Goal: Task Accomplishment & Management: Manage account settings

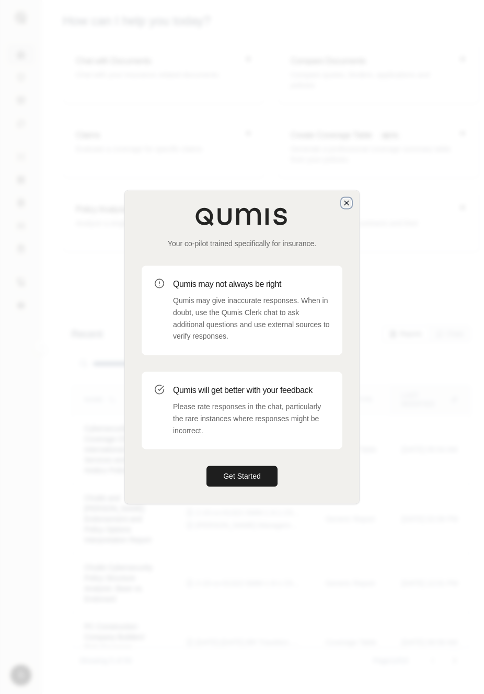
click at [347, 203] on icon "button" at bounding box center [346, 203] width 4 height 4
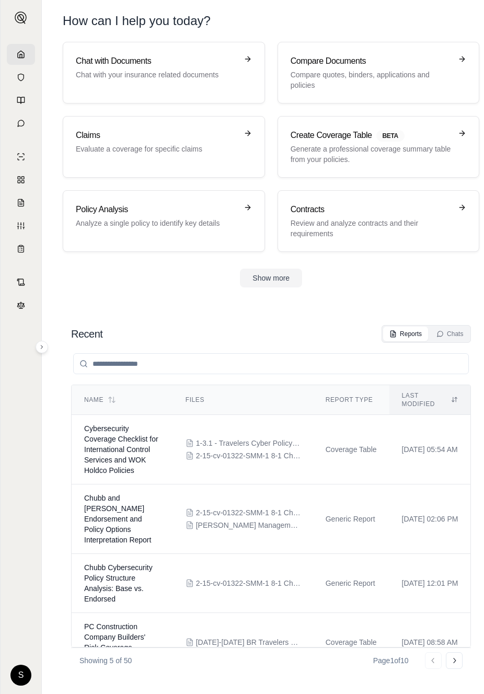
click at [482, 255] on div "Chat with Documents Chat with your insurance related documents Compare Document…" at bounding box center [271, 165] width 450 height 246
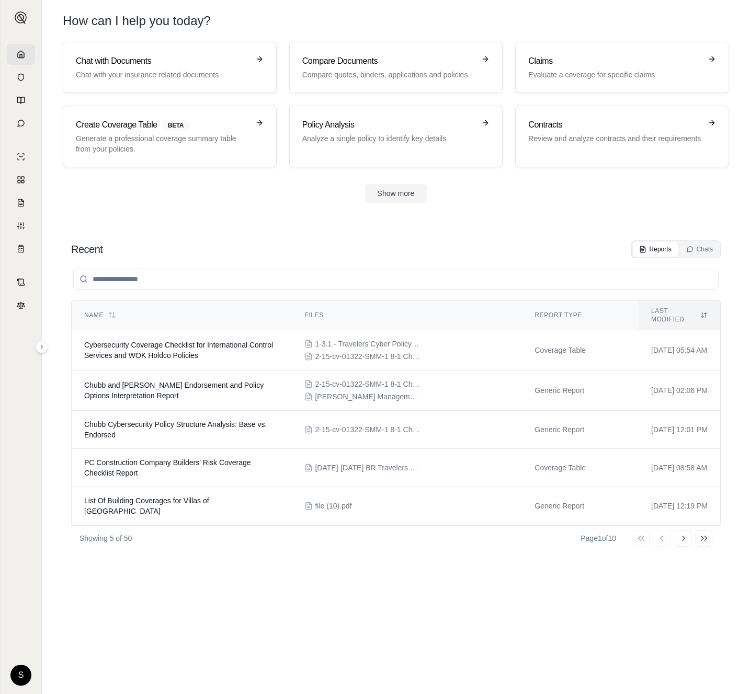
click at [17, 673] on html "S How can I help you today? Chat with Documents Chat with your insurance relate…" at bounding box center [375, 347] width 750 height 694
click at [58, 595] on link "Site Admin Portal" at bounding box center [46, 597] width 86 height 17
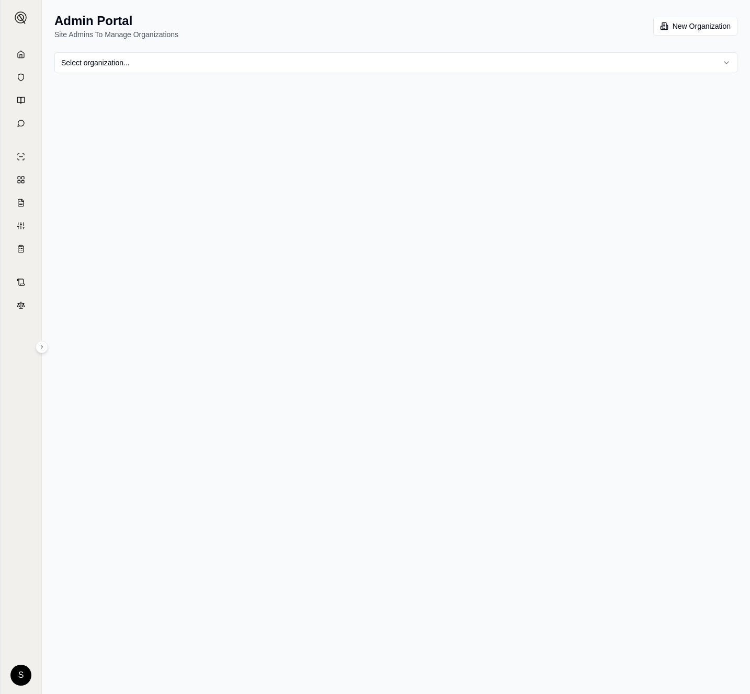
click at [219, 64] on html "S Admin Portal Site Admins To Manage Organizations New Organization Select orga…" at bounding box center [375, 347] width 750 height 694
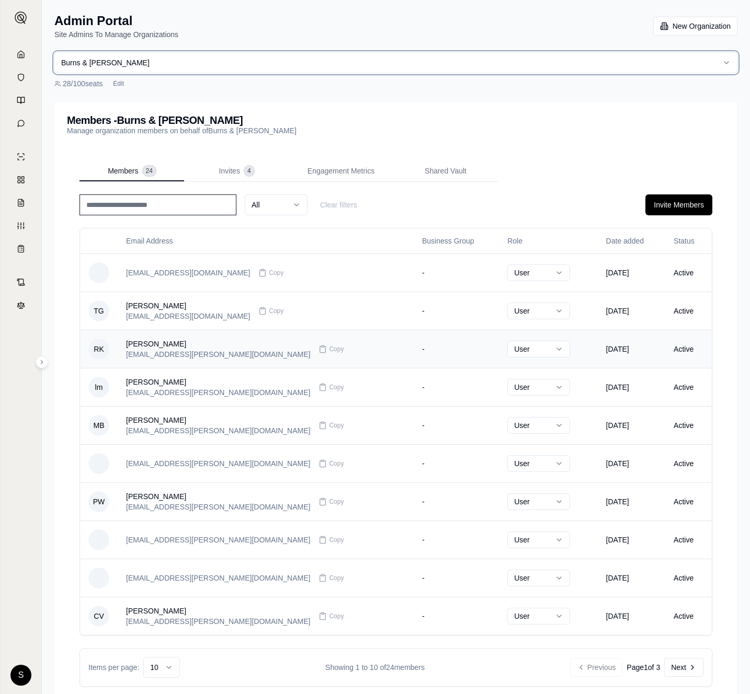
scroll to position [30, 0]
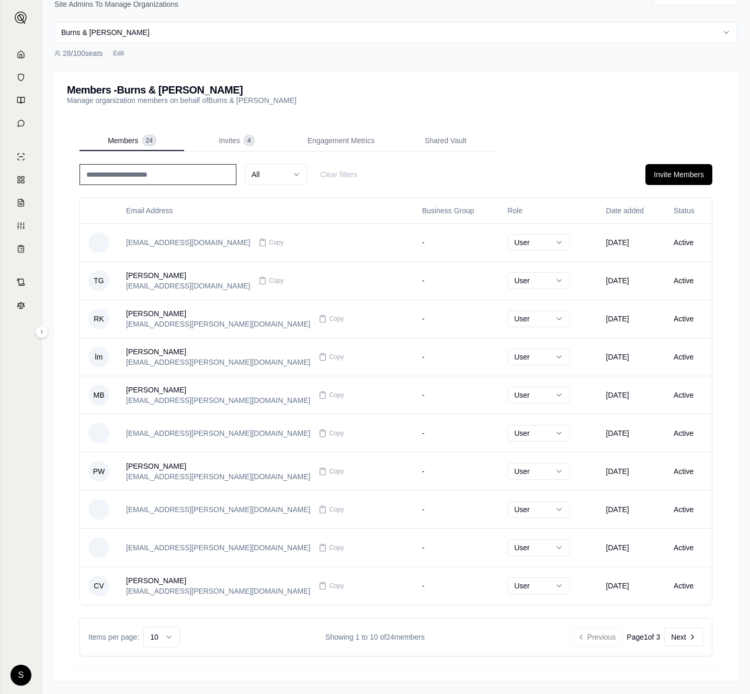
click at [160, 639] on html "S Admin Portal Site Admins To Manage Organizations New Organization Burns & Wil…" at bounding box center [375, 332] width 750 height 725
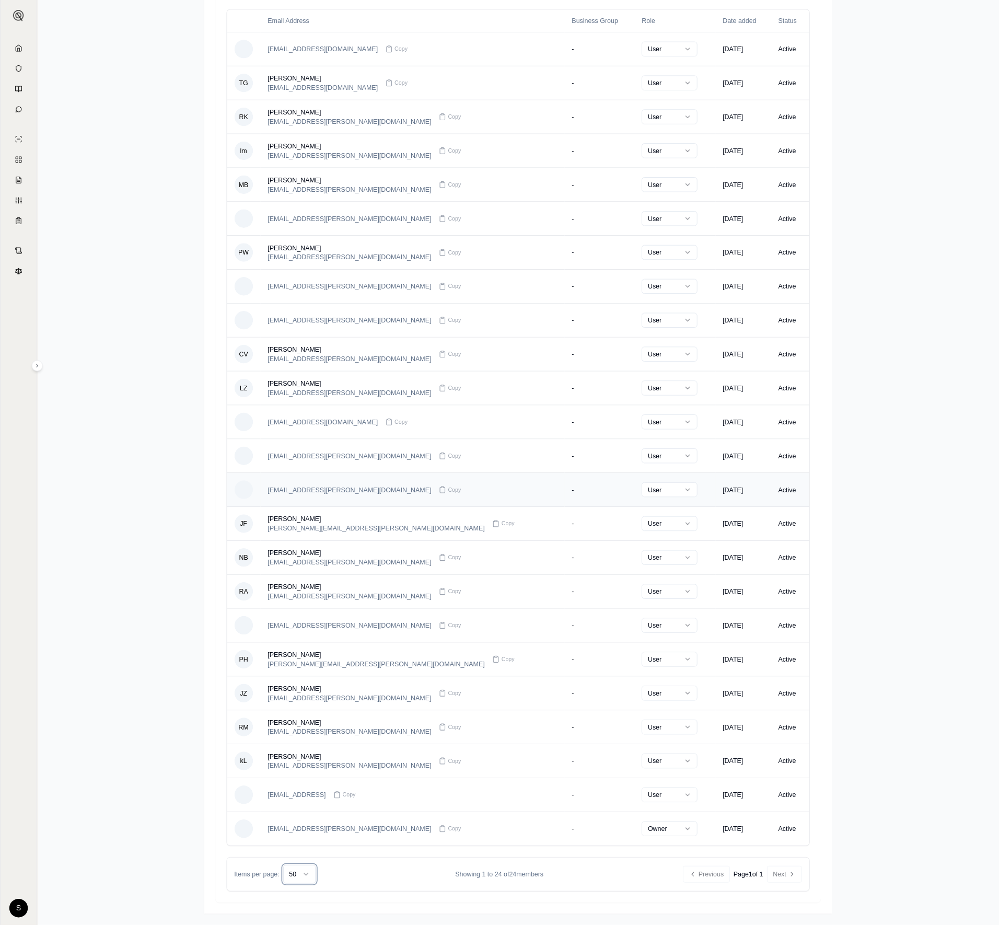
scroll to position [0, 0]
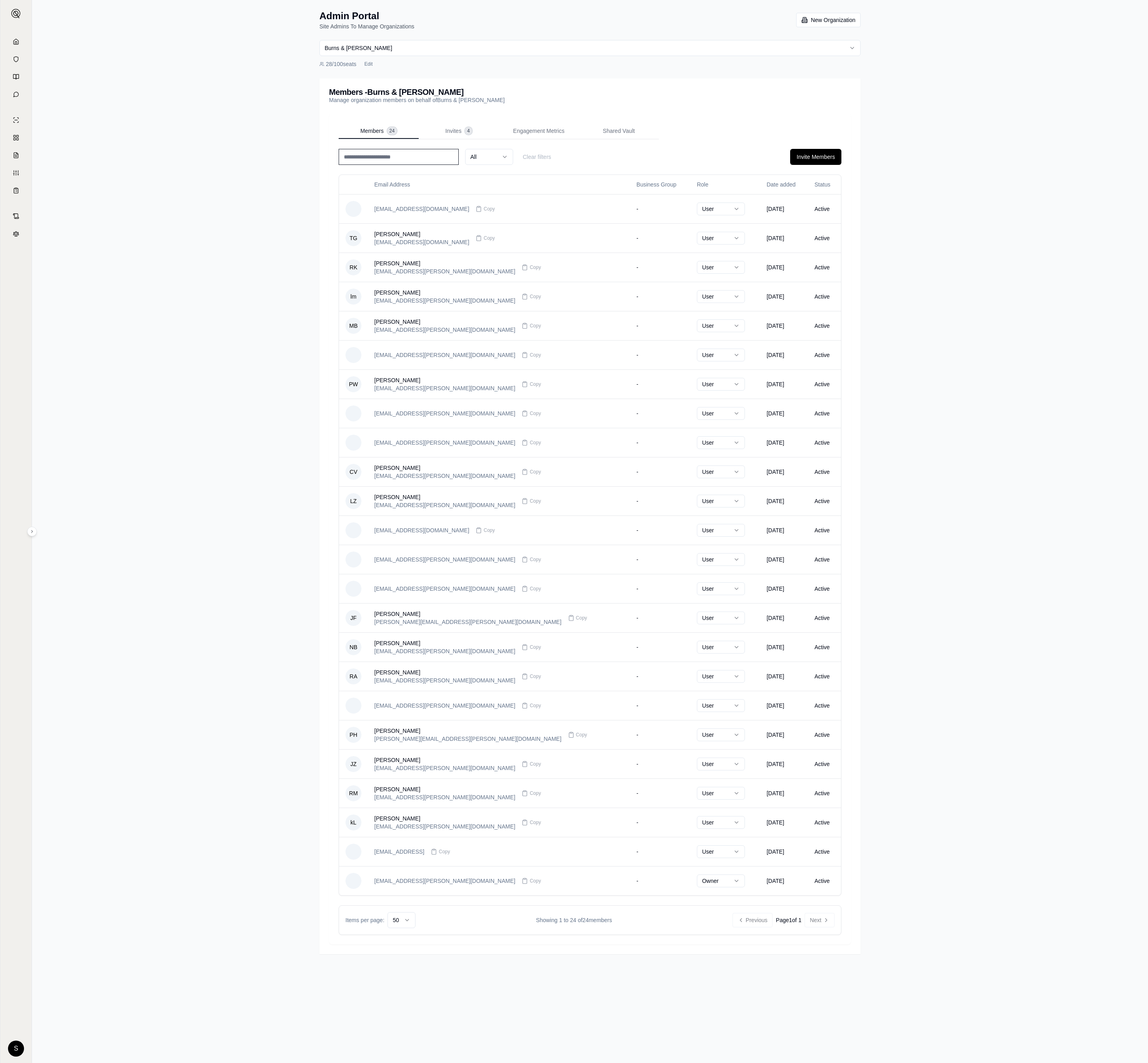
click at [371, 121] on div "Members 24 Invites 4 Engagement Metrics Shared Vault All Clear filters Invite M…" at bounding box center [590, 528] width 522 height 831
click at [371, 127] on span "Invites" at bounding box center [453, 131] width 16 height 8
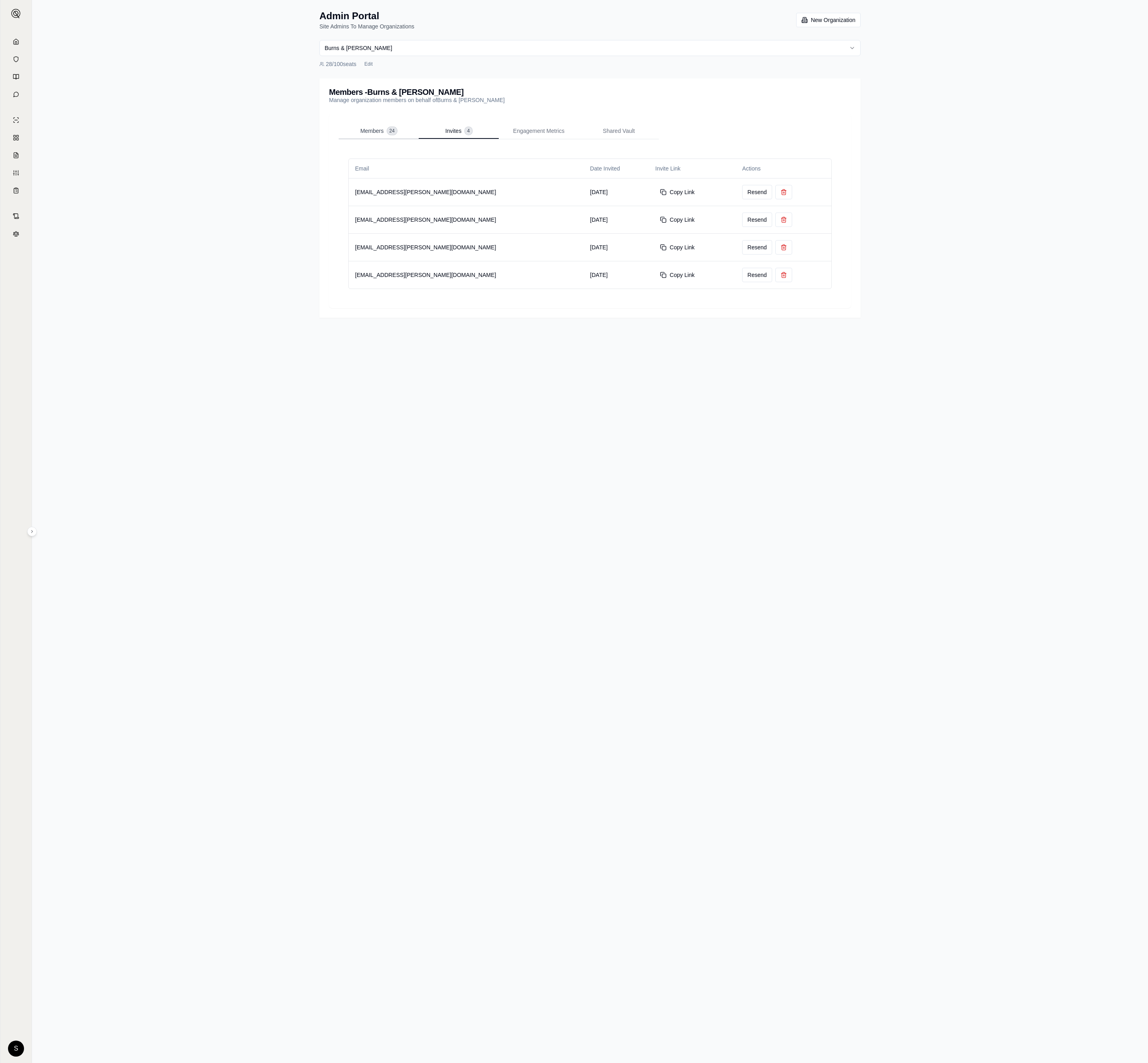
click at [371, 129] on div "Members 24" at bounding box center [378, 131] width 37 height 8
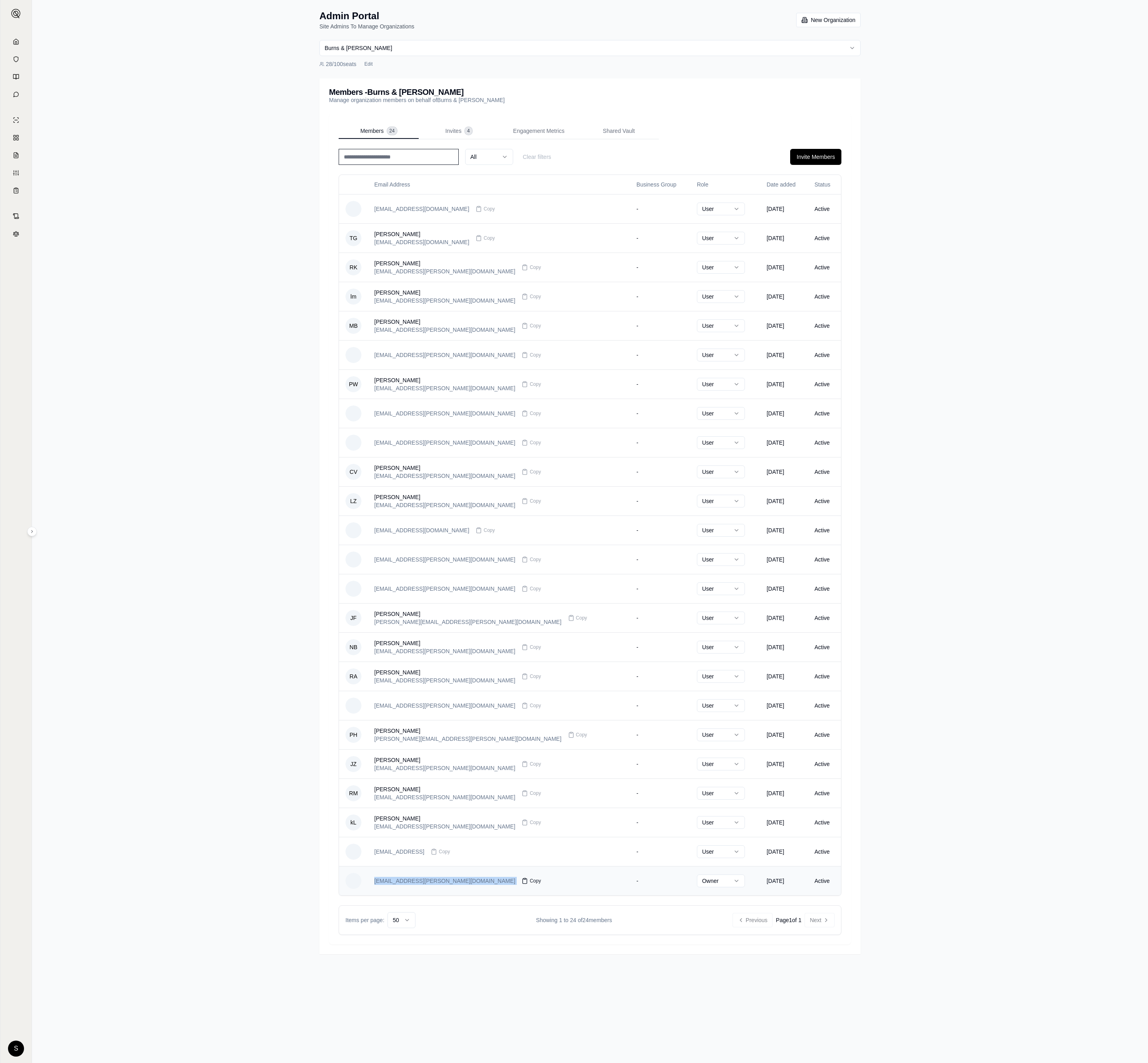
drag, startPoint x: 371, startPoint y: 891, endPoint x: 454, endPoint y: 898, distance: 83.3
click at [371, 532] on td "edrangel@burns-wilcox.com Copy" at bounding box center [499, 881] width 262 height 29
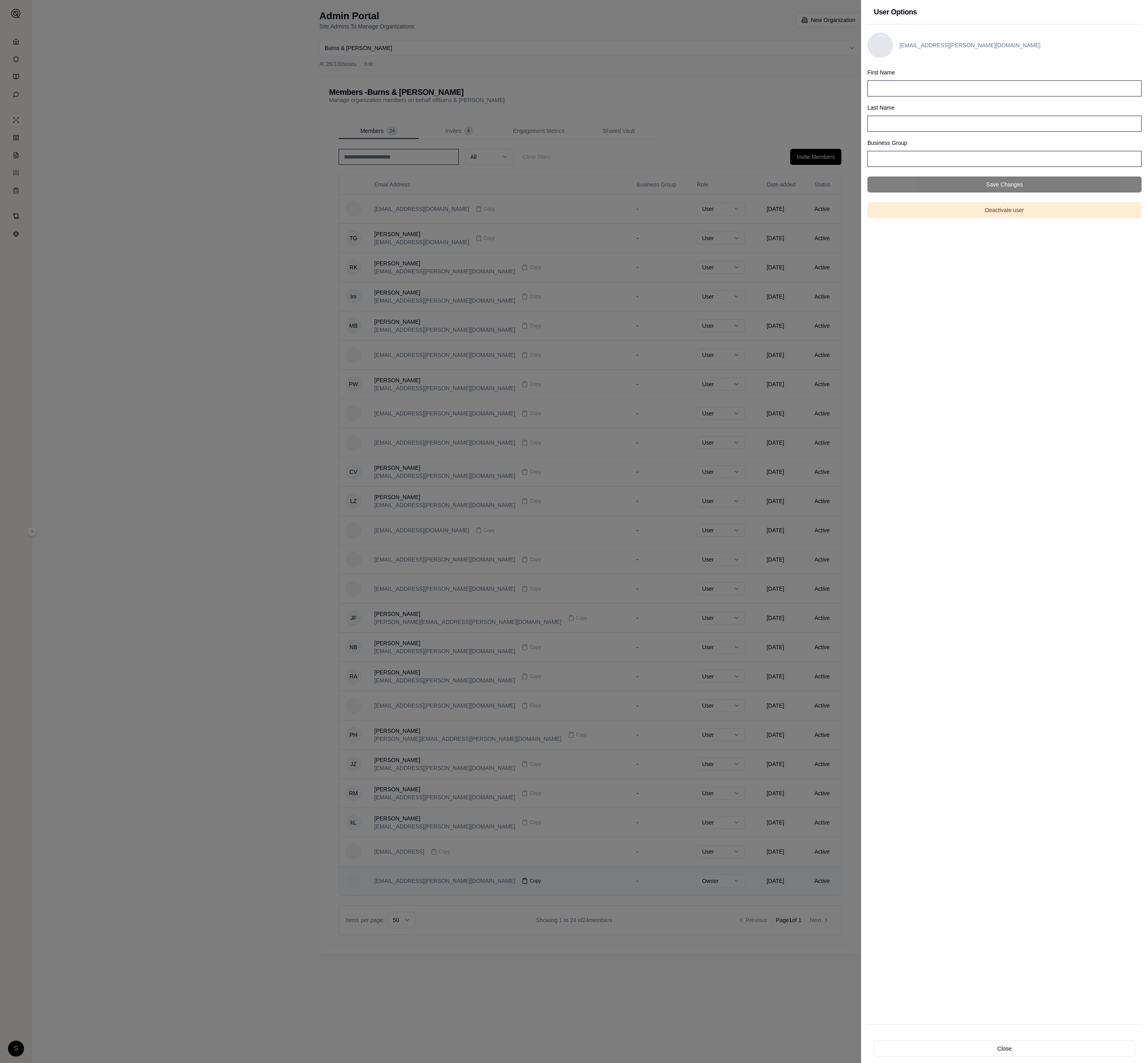
click at [371, 532] on div at bounding box center [574, 532] width 1148 height 1063
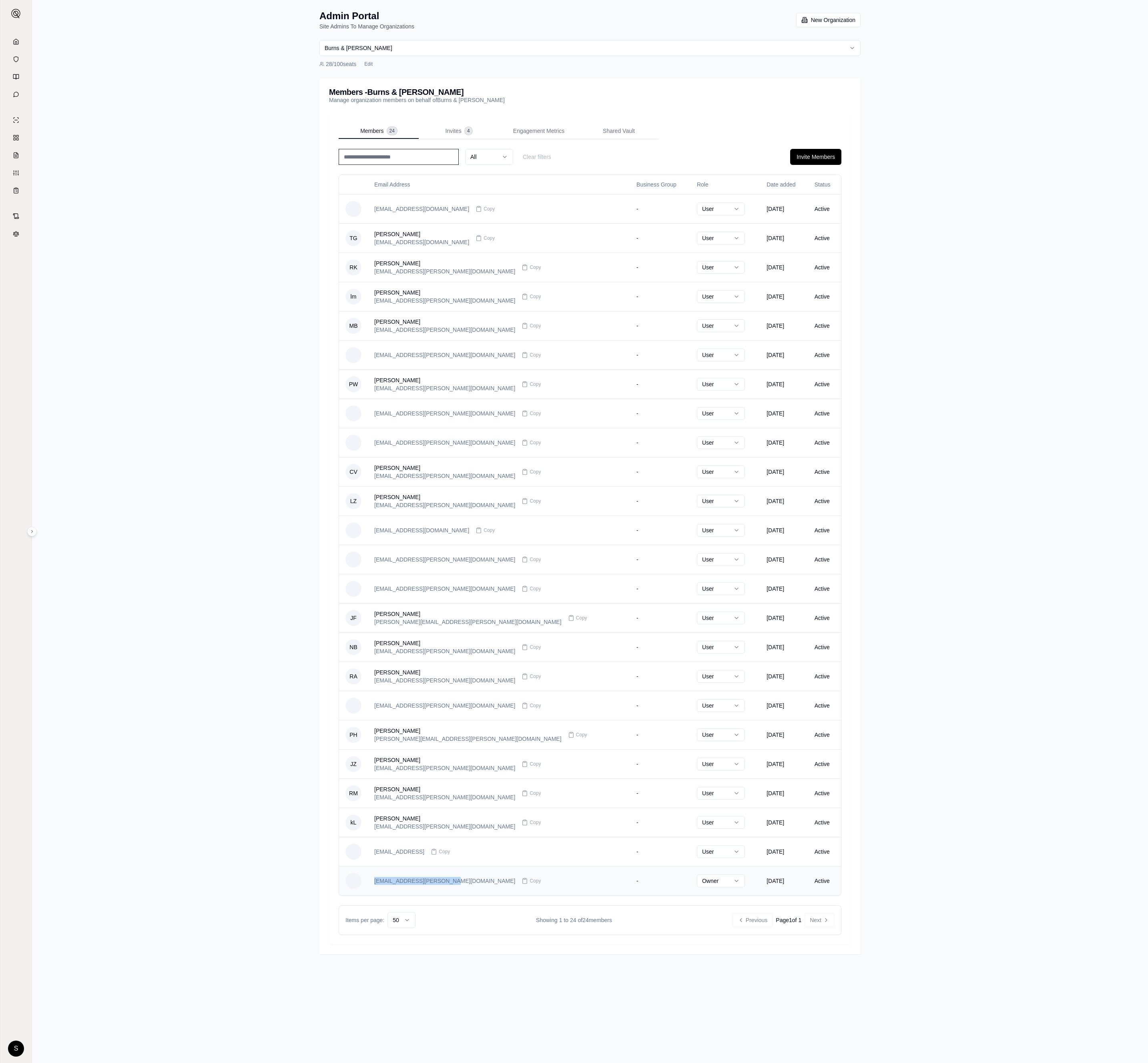
copy div "edrangel@burns-wilcox.com"
drag, startPoint x: 372, startPoint y: 887, endPoint x: 446, endPoint y: 893, distance: 74.2
click at [371, 532] on td "edrangel@burns-wilcox.com Copy" at bounding box center [499, 881] width 262 height 29
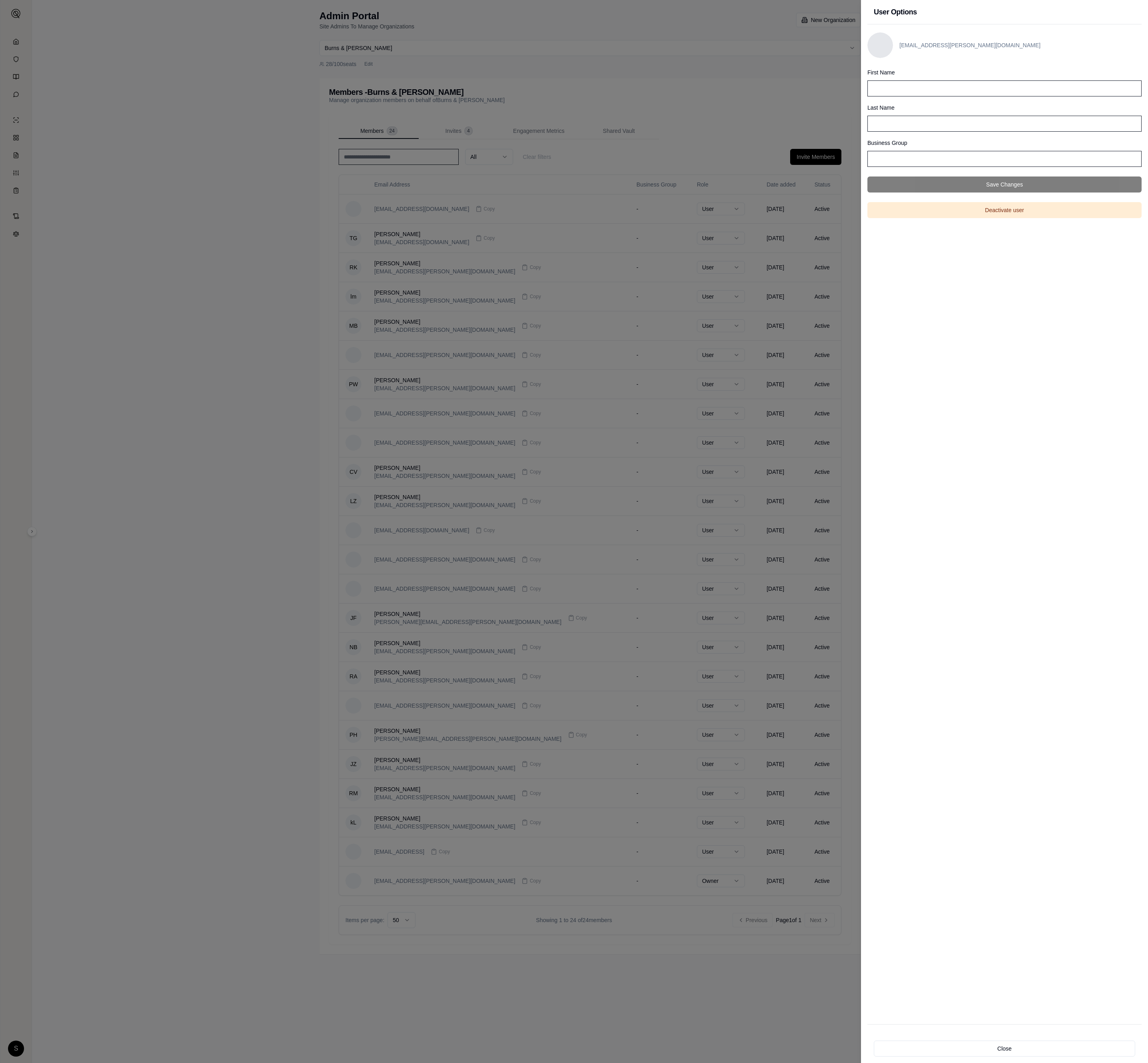
click at [371, 54] on div at bounding box center [574, 532] width 1148 height 1063
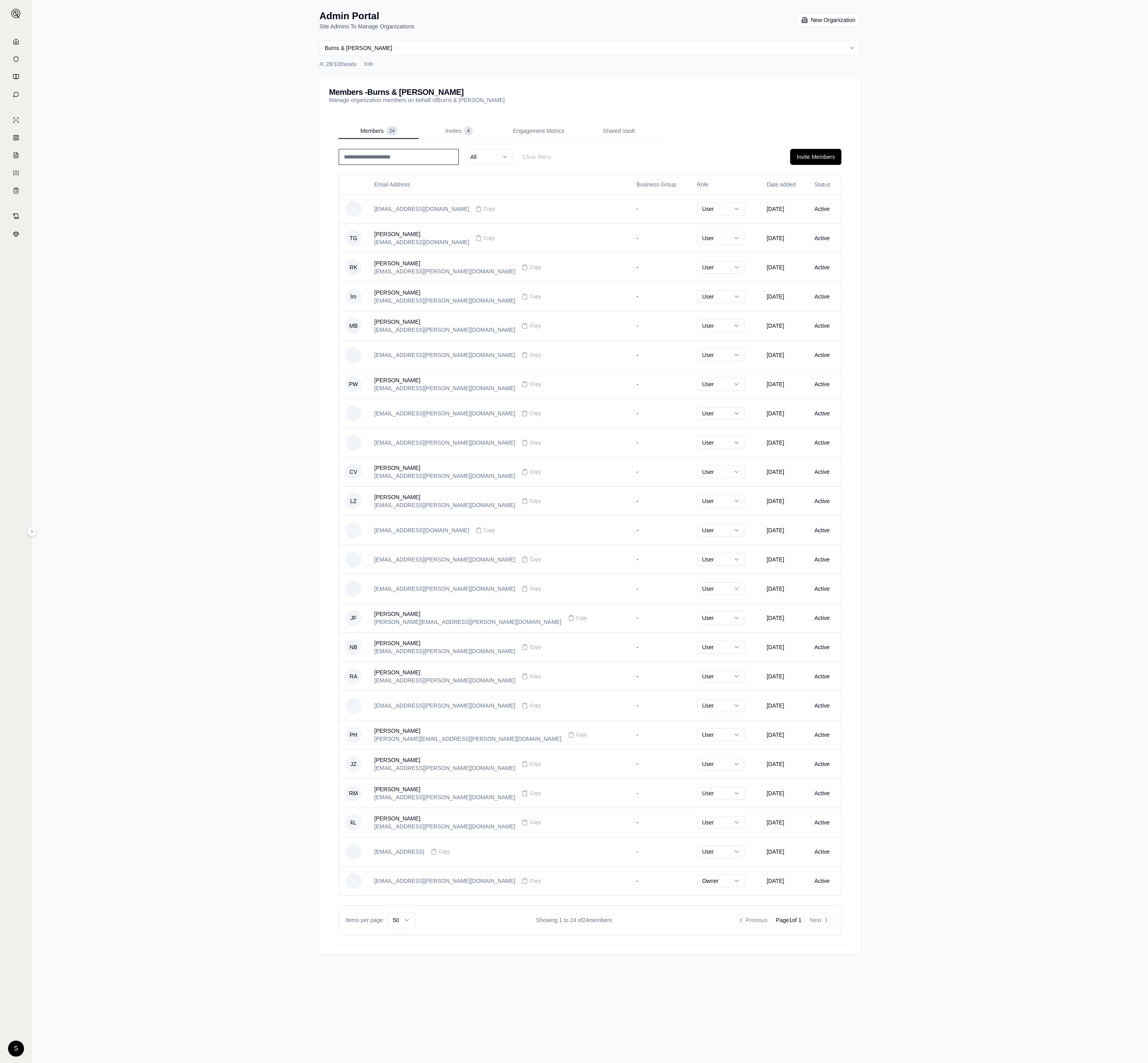
click at [176, 385] on div "Admin Portal Site Admins To Manage Organizations New Organization Burns & Wilco…" at bounding box center [590, 532] width 1116 height 1063
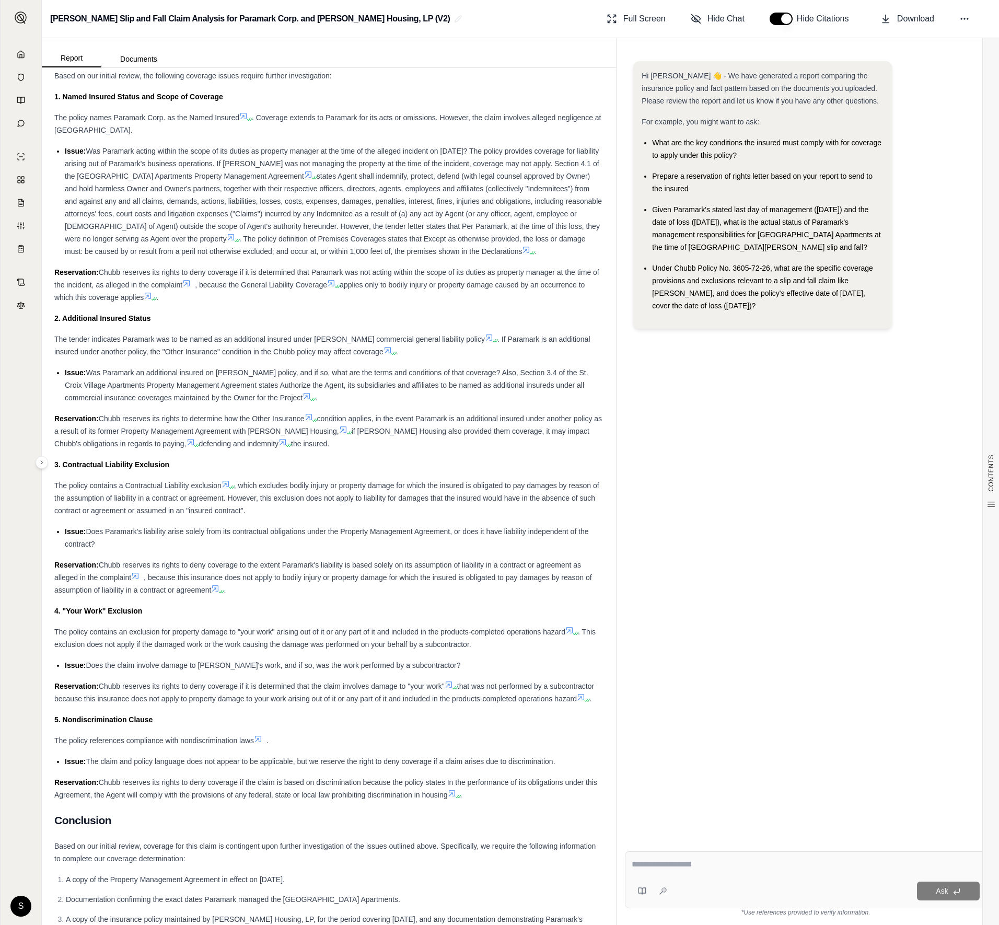
scroll to position [4079, 0]
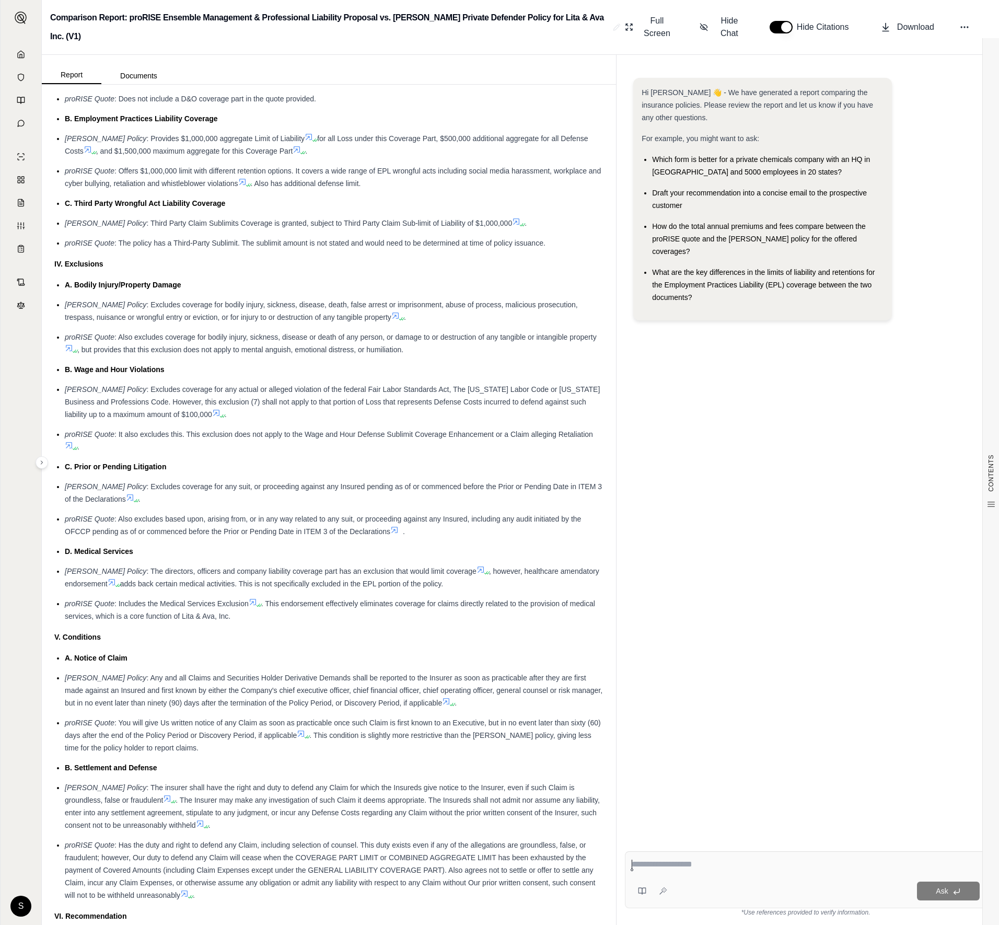
scroll to position [1900, 0]
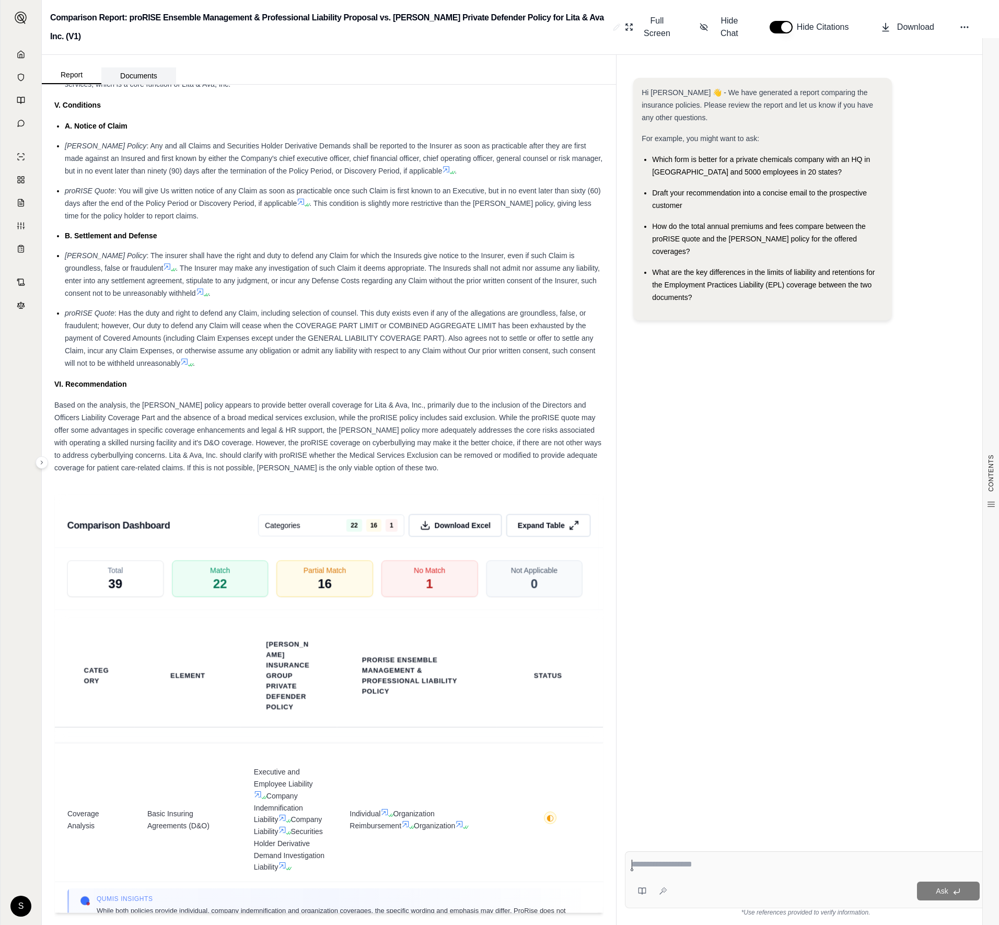
click at [139, 72] on button "Documents" at bounding box center [138, 75] width 75 height 17
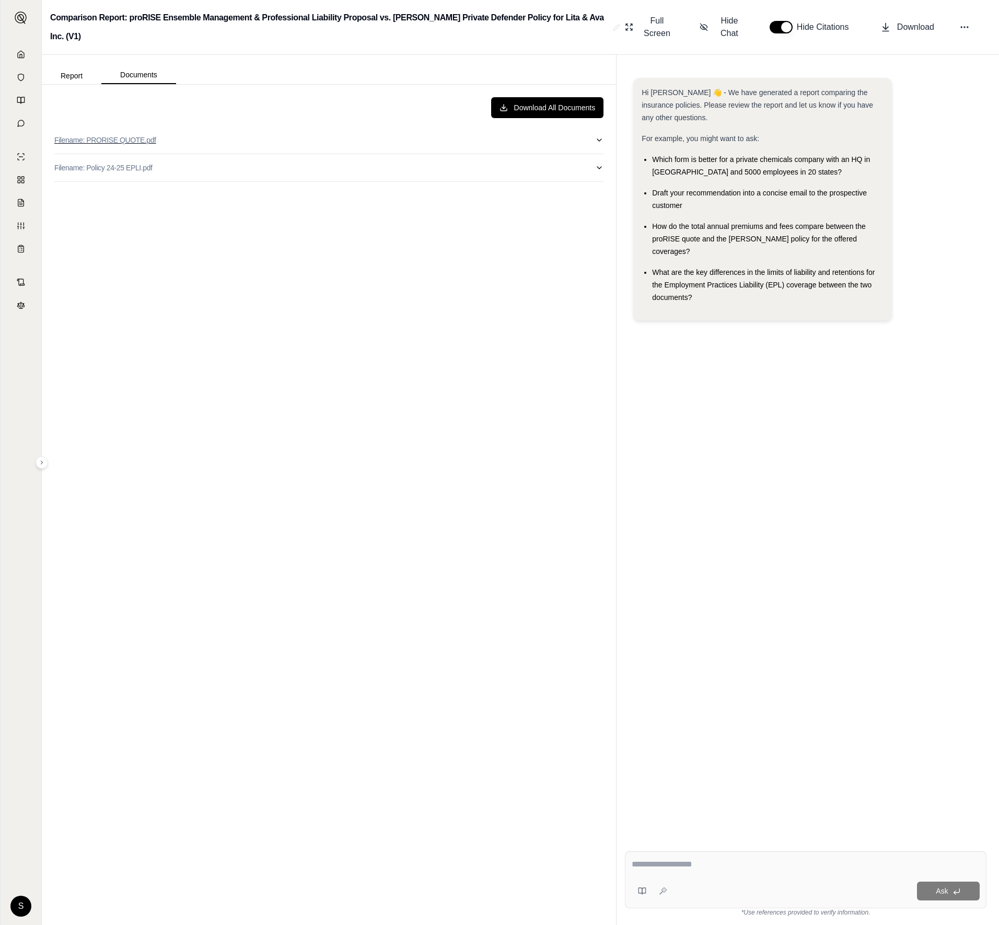
click at [226, 143] on button "Filename: PRORISE QUOTE.pdf" at bounding box center [328, 140] width 549 height 27
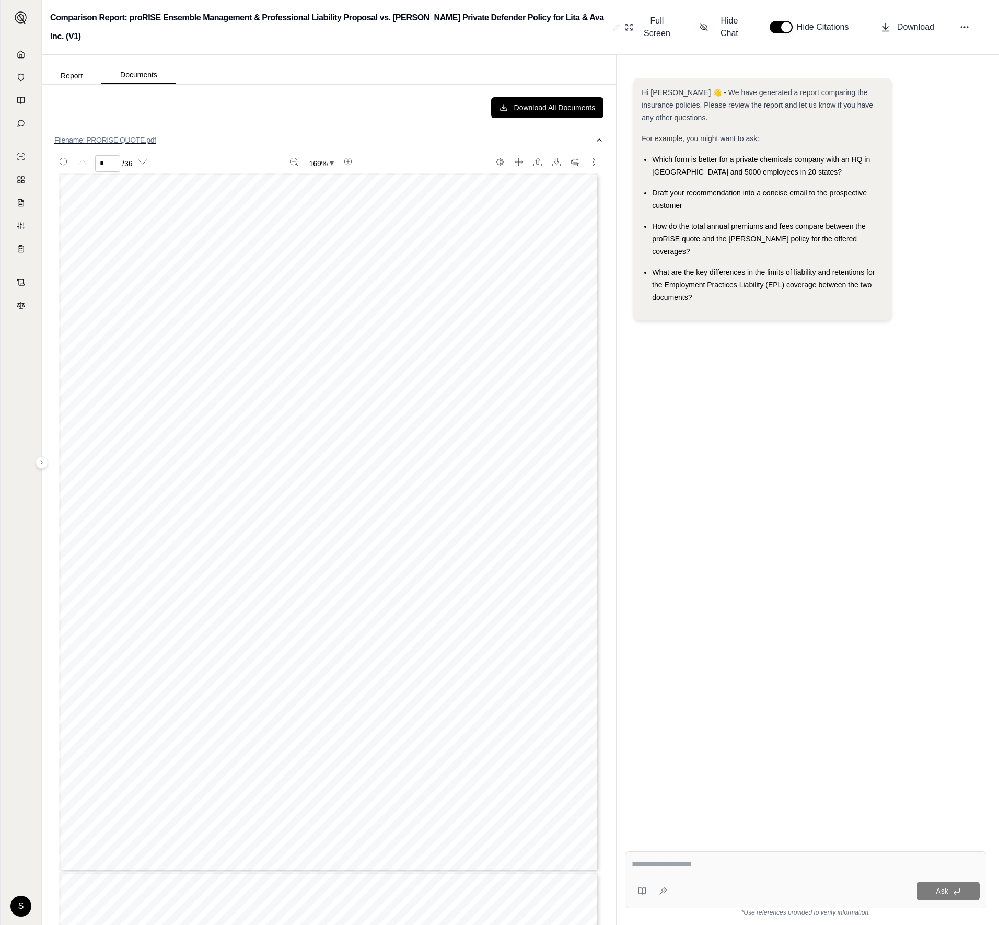
click at [226, 143] on button "Filename: PRORISE QUOTE.pdf" at bounding box center [328, 140] width 549 height 27
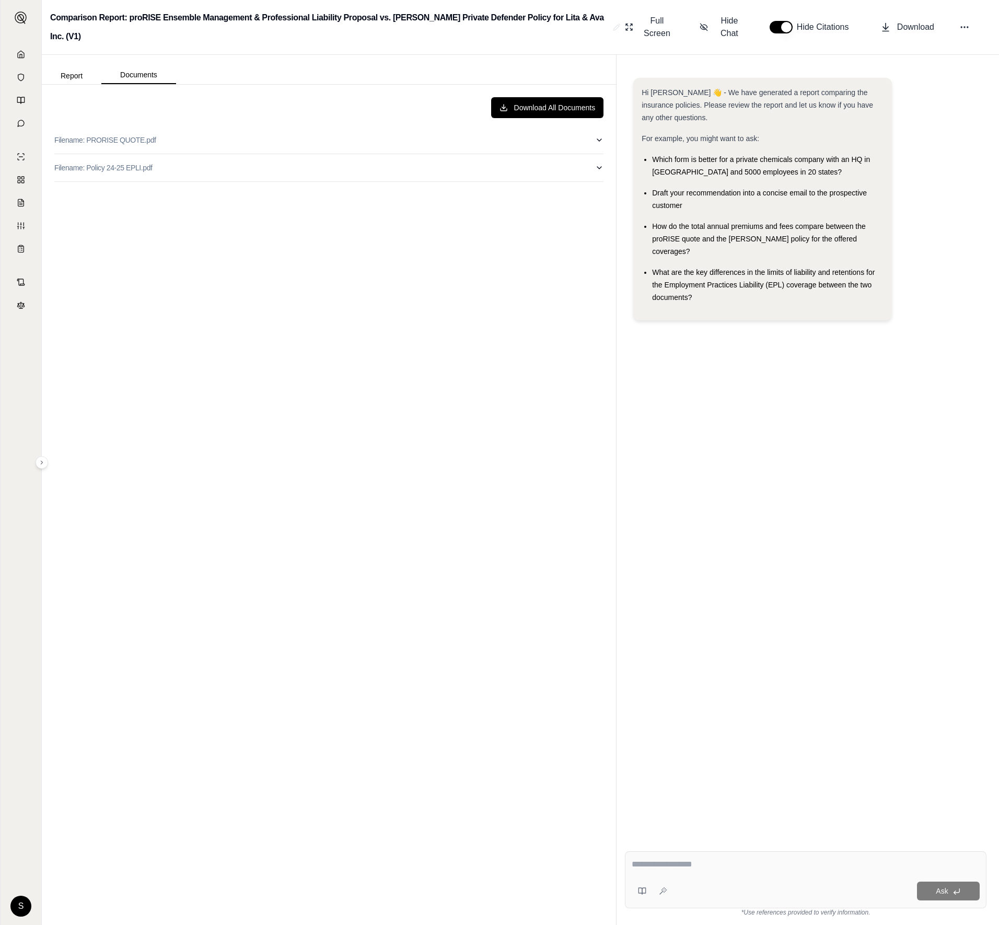
click at [226, 185] on div "Download All Documents Filename: PRORISE QUOTE.pdf Filename: Policy 24-25 EPLI.…" at bounding box center [329, 505] width 566 height 832
click at [233, 174] on button "Filename: Policy 24-25 EPLI.pdf" at bounding box center [328, 167] width 549 height 27
type input "*"
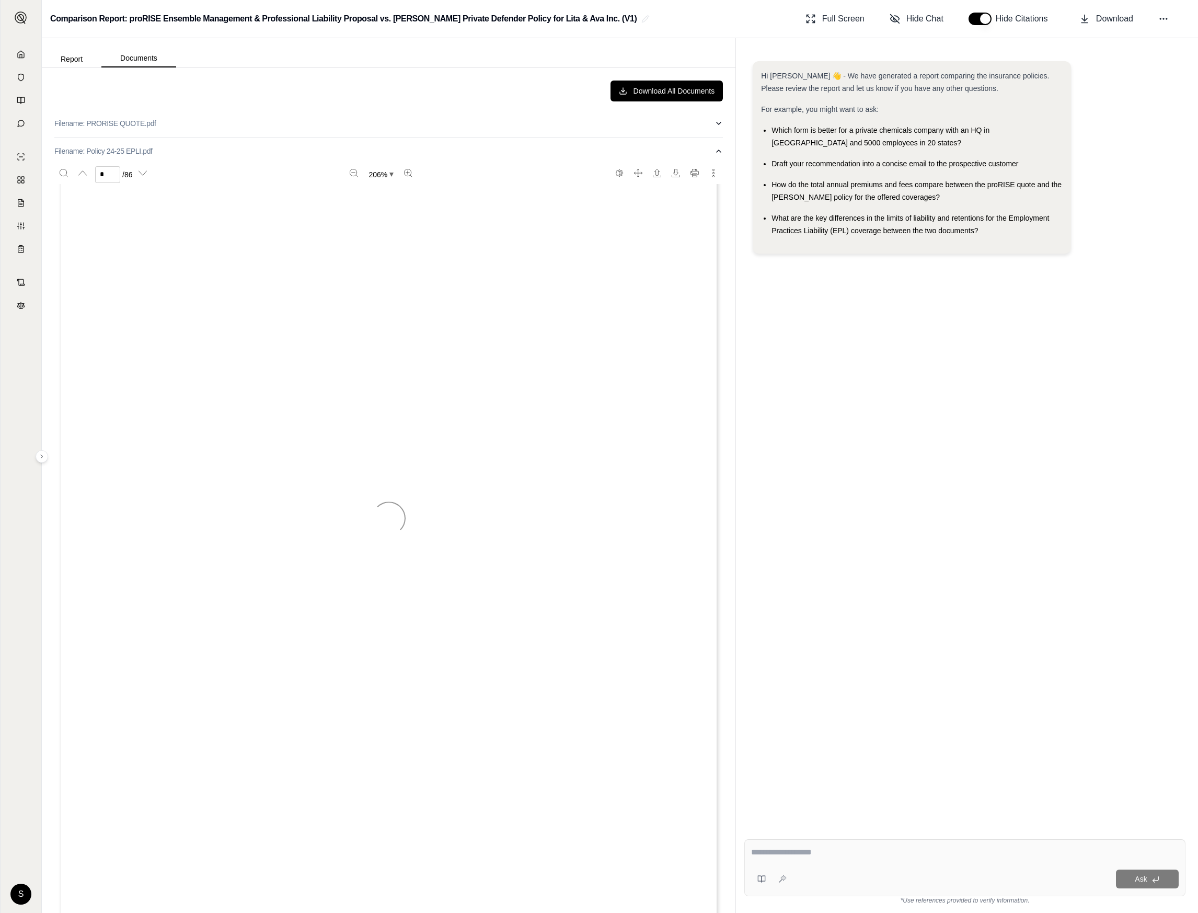
scroll to position [2198, 0]
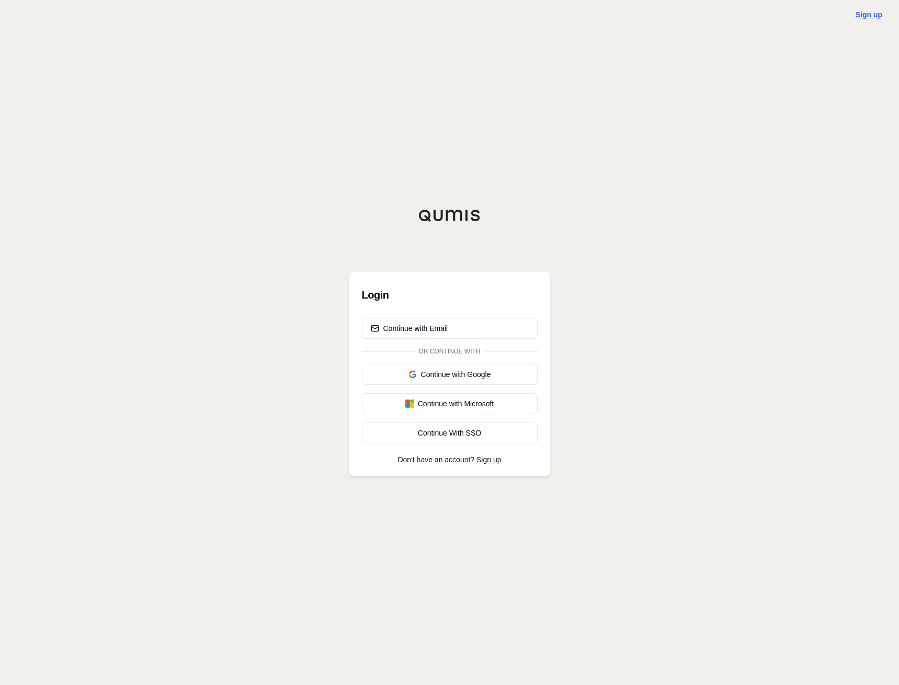
click at [860, 11] on link "Sign up" at bounding box center [868, 14] width 27 height 8
click at [405, 327] on div "Continue with Email" at bounding box center [409, 328] width 77 height 10
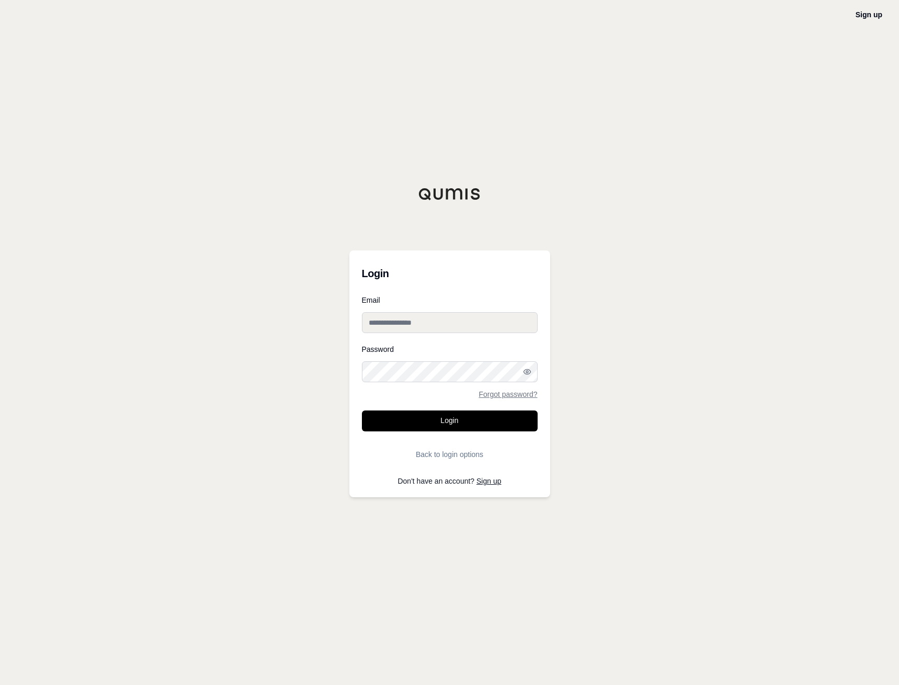
click at [404, 320] on input "Email" at bounding box center [450, 322] width 176 height 21
type input "**********"
click at [459, 429] on button "Login" at bounding box center [450, 420] width 176 height 21
